Goal: Task Accomplishment & Management: Manage account settings

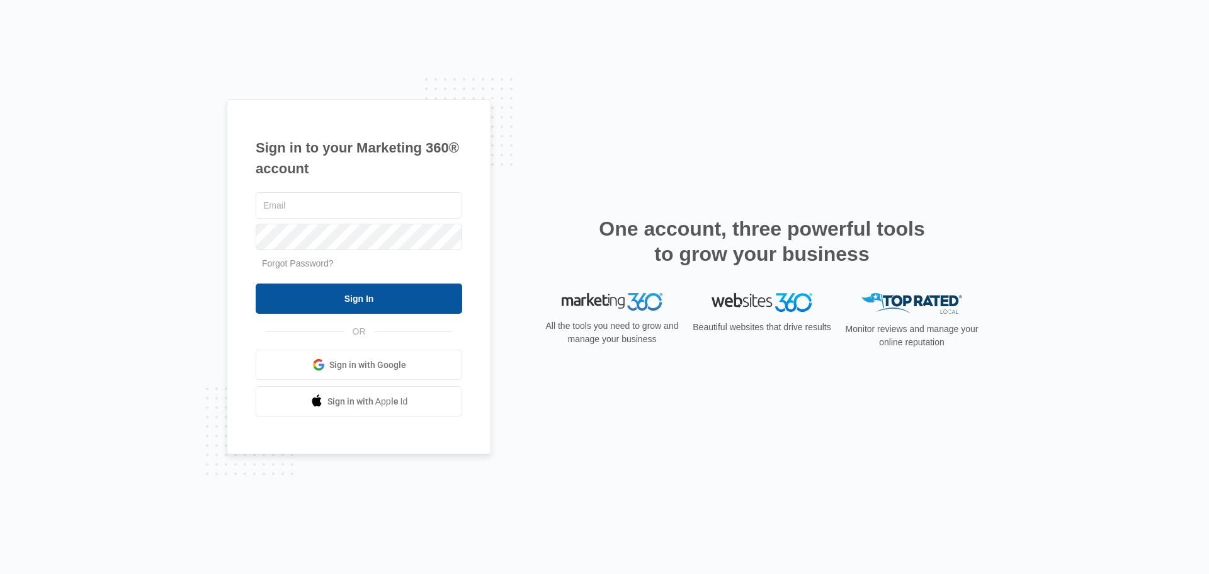
type input "[EMAIL_ADDRESS][DOMAIN_NAME]"
click at [410, 294] on input "Sign In" at bounding box center [359, 298] width 207 height 30
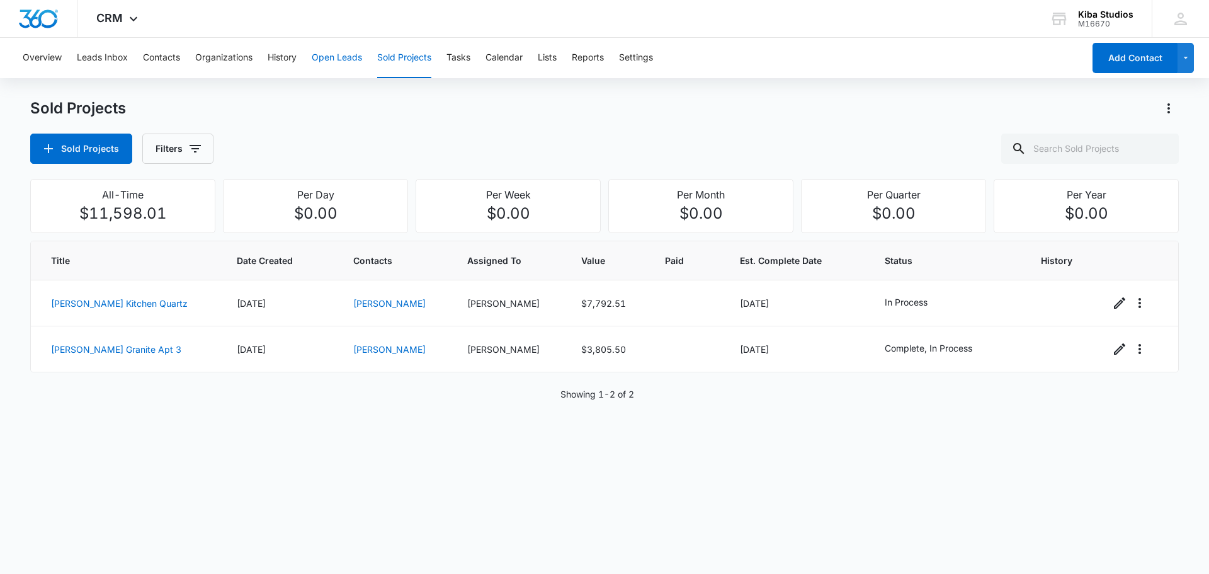
click at [351, 62] on button "Open Leads" at bounding box center [337, 58] width 50 height 40
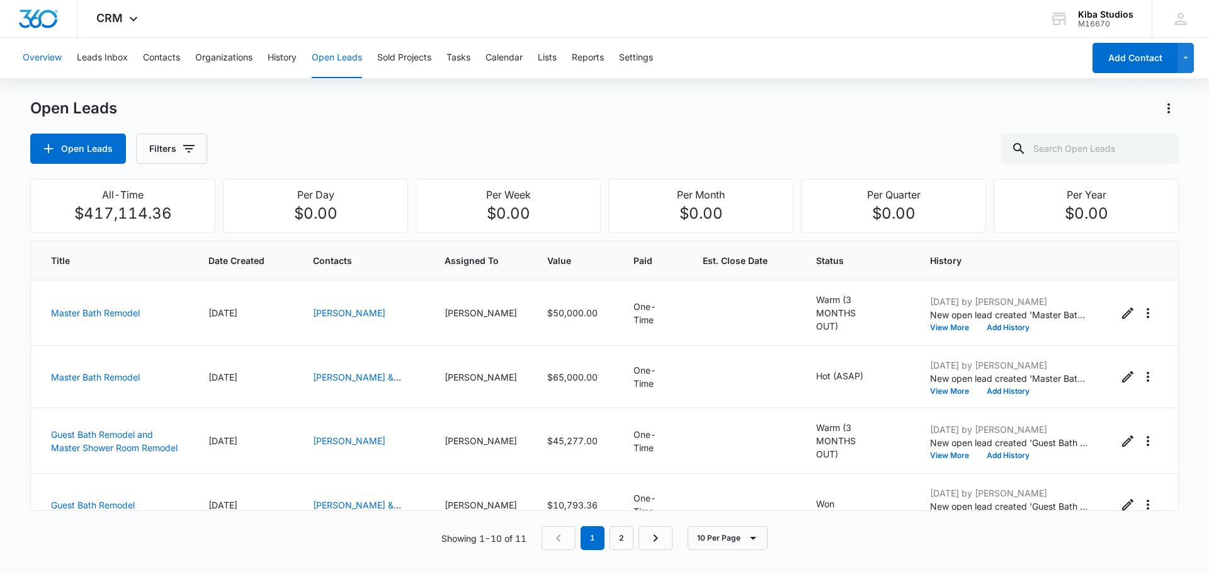
click at [48, 59] on button "Overview" at bounding box center [42, 58] width 39 height 40
